Goal: Task Accomplishment & Management: Use online tool/utility

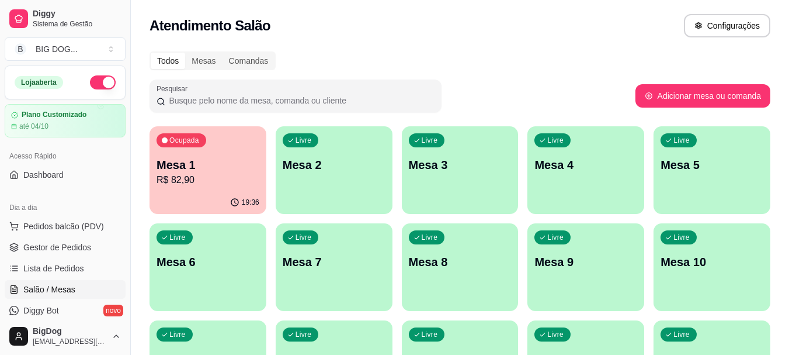
click at [201, 180] on p "R$ 82,90" at bounding box center [208, 180] width 103 height 14
click at [201, 180] on body "Diggy Sistema de Gestão B BIG DOG ... Loja aberta Plano Customizado até 04/10 A…" at bounding box center [394, 177] width 789 height 355
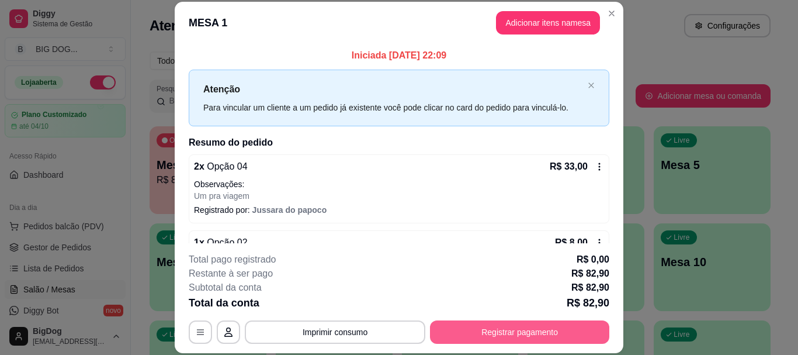
click at [497, 343] on button "Registrar pagamento" at bounding box center [519, 331] width 179 height 23
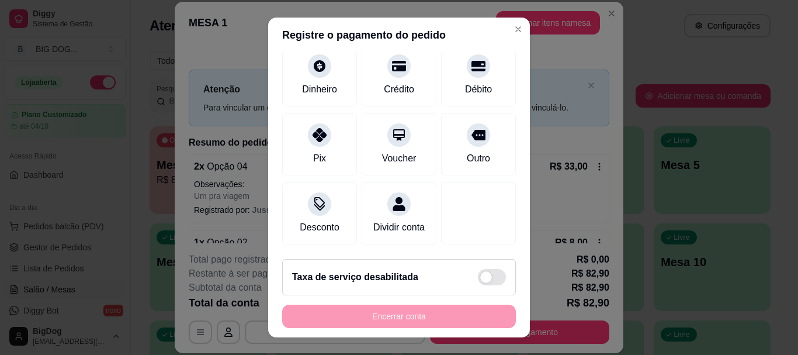
scroll to position [103, 0]
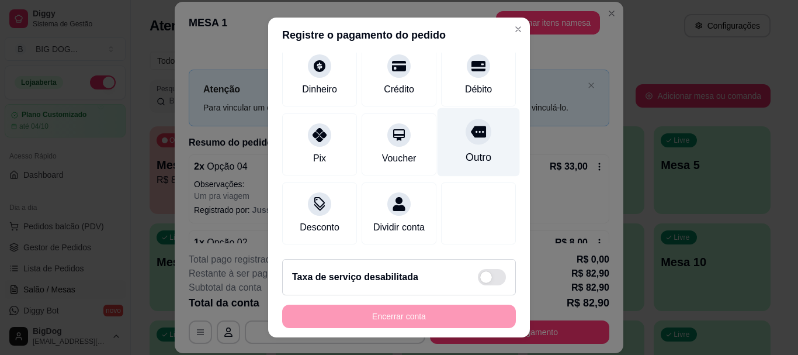
click at [470, 131] on div "Outro" at bounding box center [479, 142] width 82 height 68
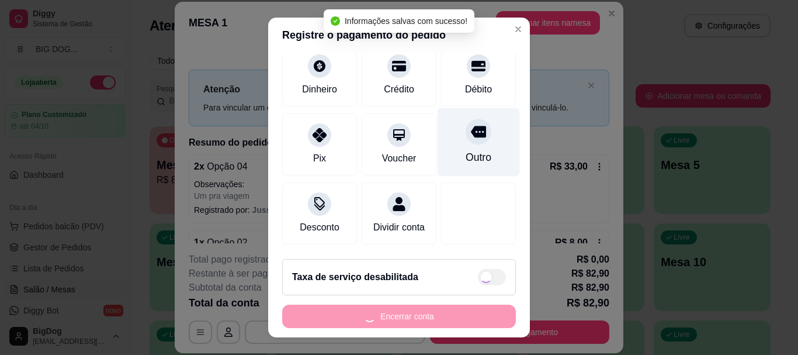
type input "R$ 0,00"
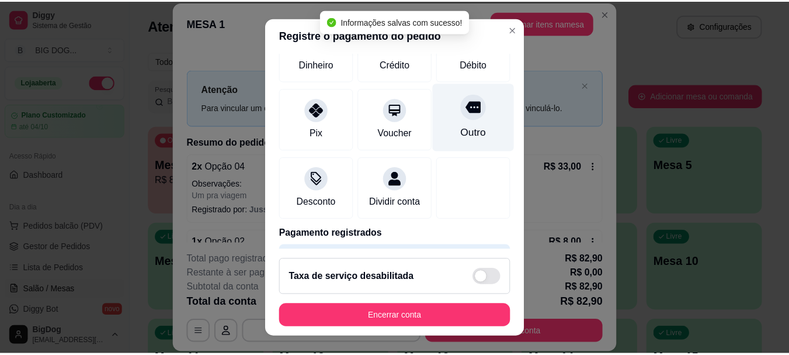
scroll to position [92, 0]
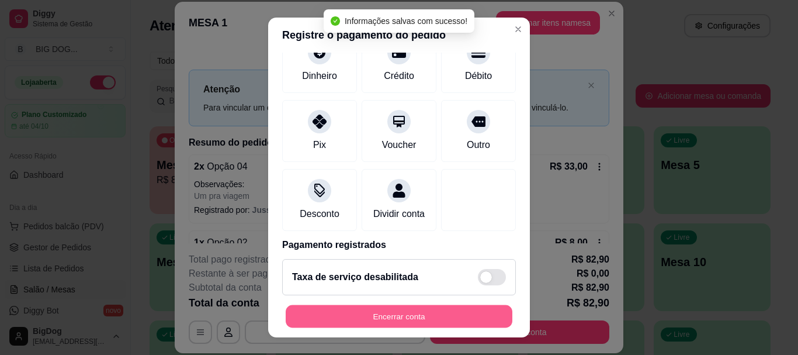
click at [439, 317] on button "Encerrar conta" at bounding box center [399, 315] width 227 height 23
